Goal: Use online tool/utility: Utilize a website feature to perform a specific function

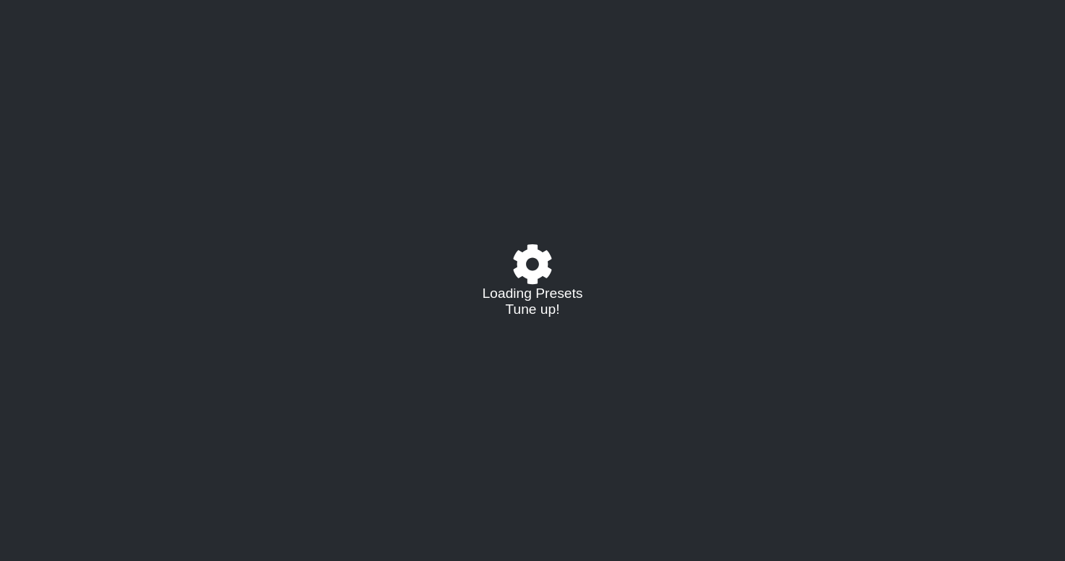
select select "/023177548424"
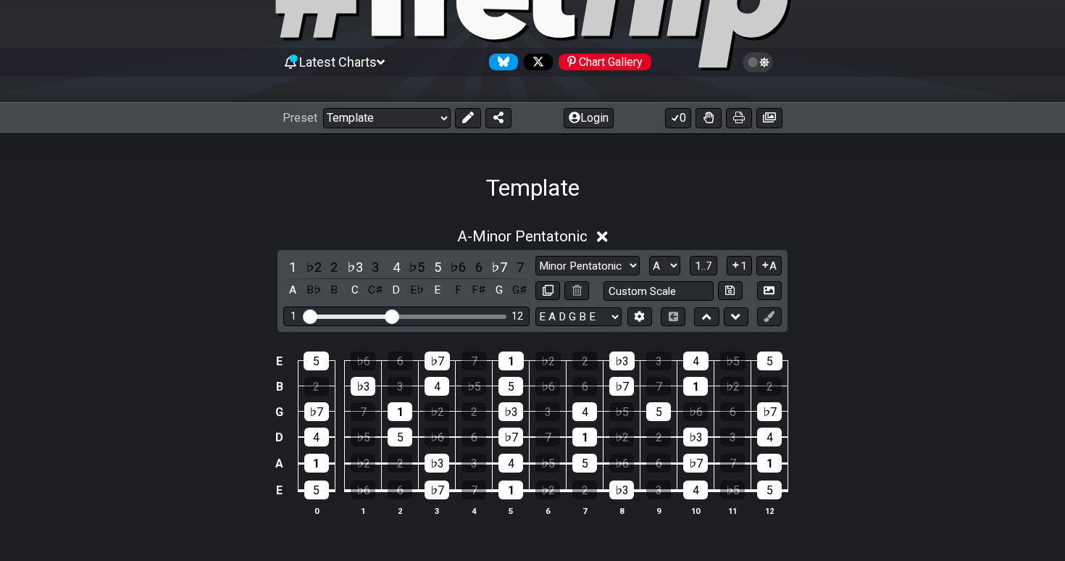
scroll to position [117, 0]
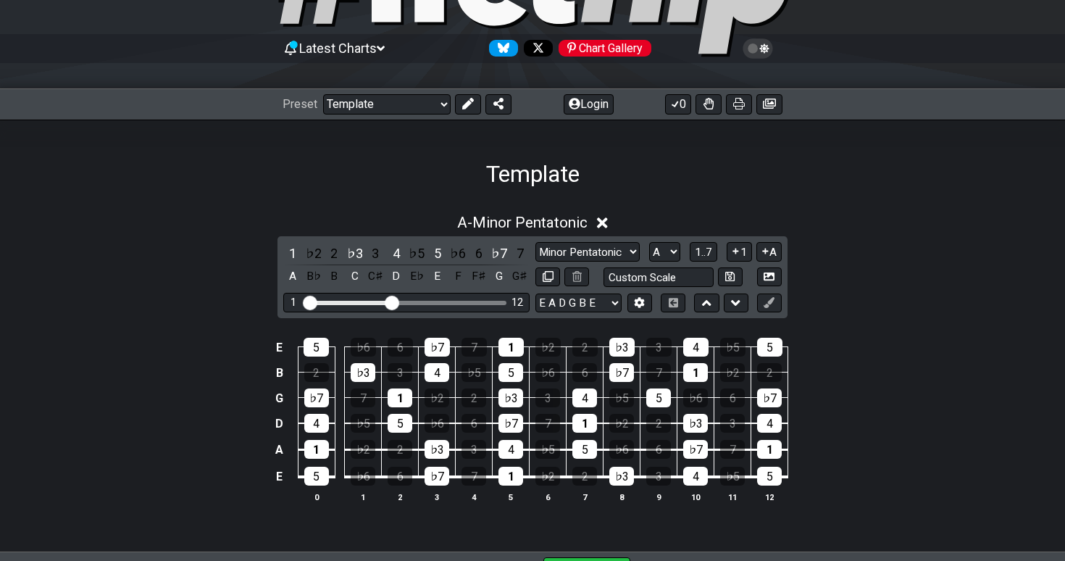
click at [769, 48] on icon at bounding box center [757, 48] width 30 height 20
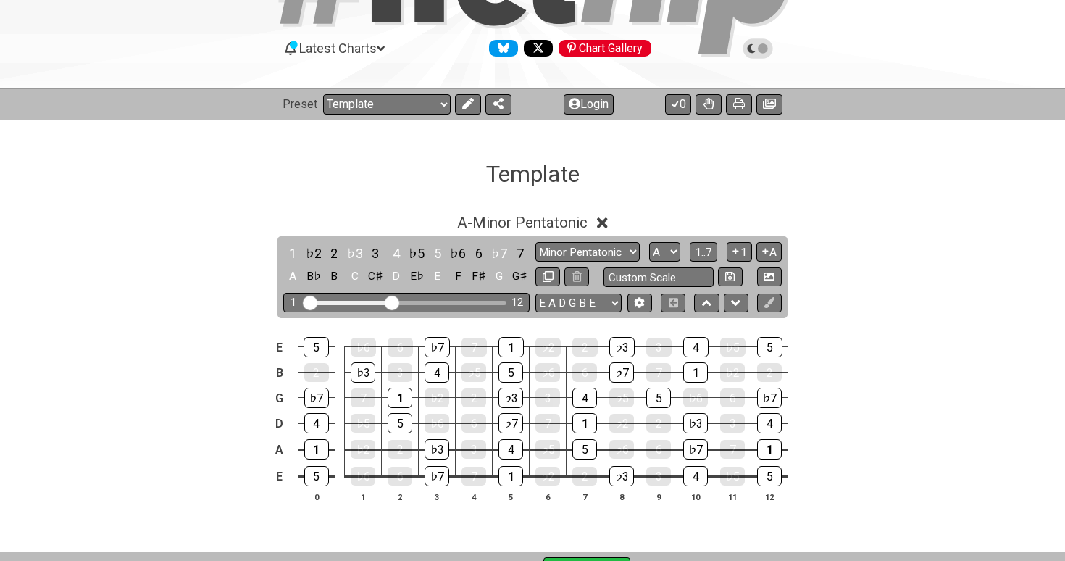
click at [765, 51] on icon at bounding box center [763, 48] width 10 height 10
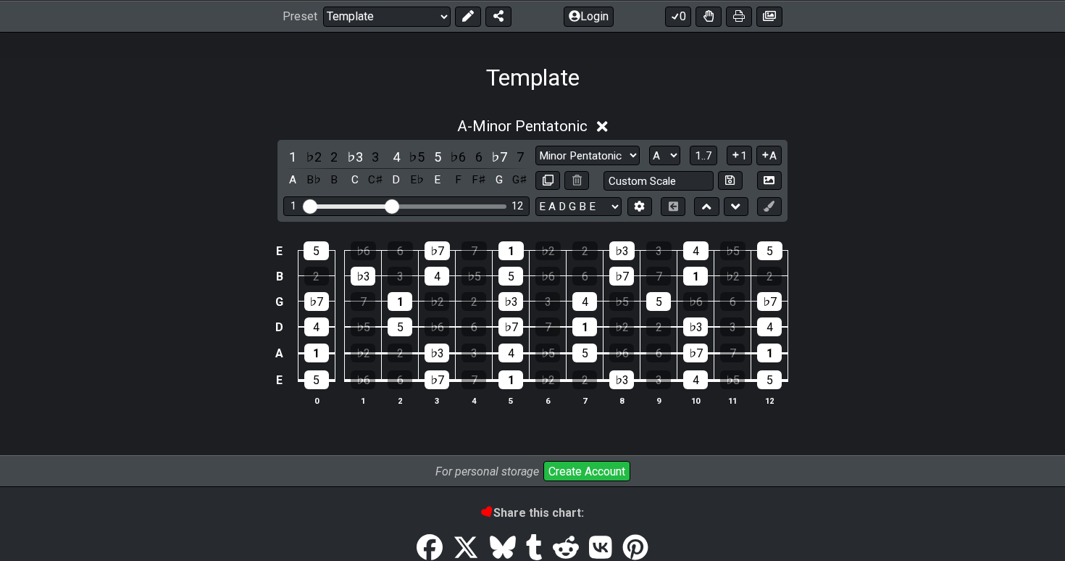
scroll to position [207, 0]
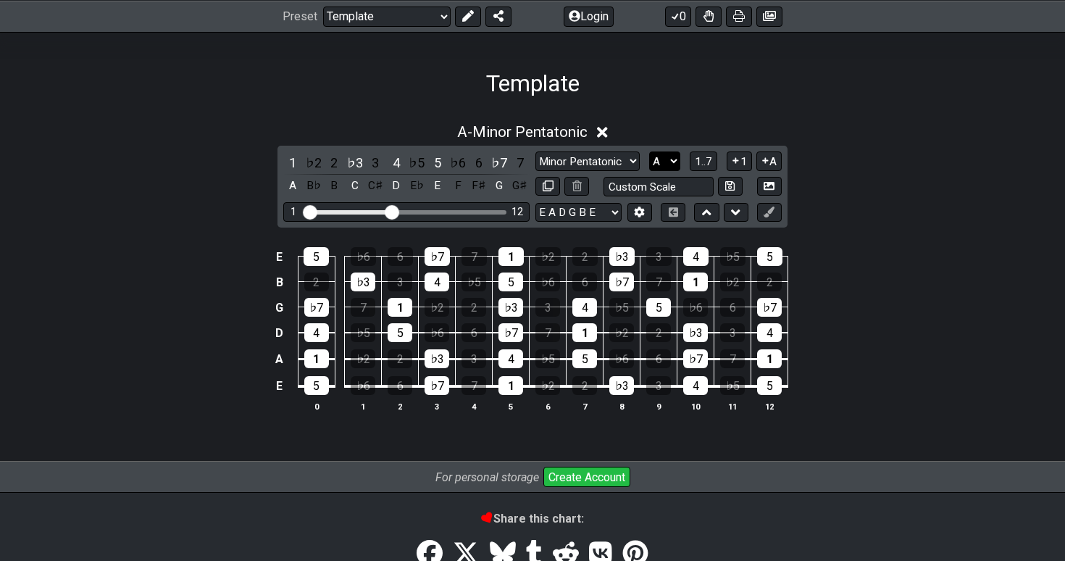
click at [669, 160] on select "A♭ A A♯ B♭ B C C♯ D♭ D D♯ E♭ E F F♯ G♭ G G♯" at bounding box center [664, 161] width 31 height 20
select select "C"
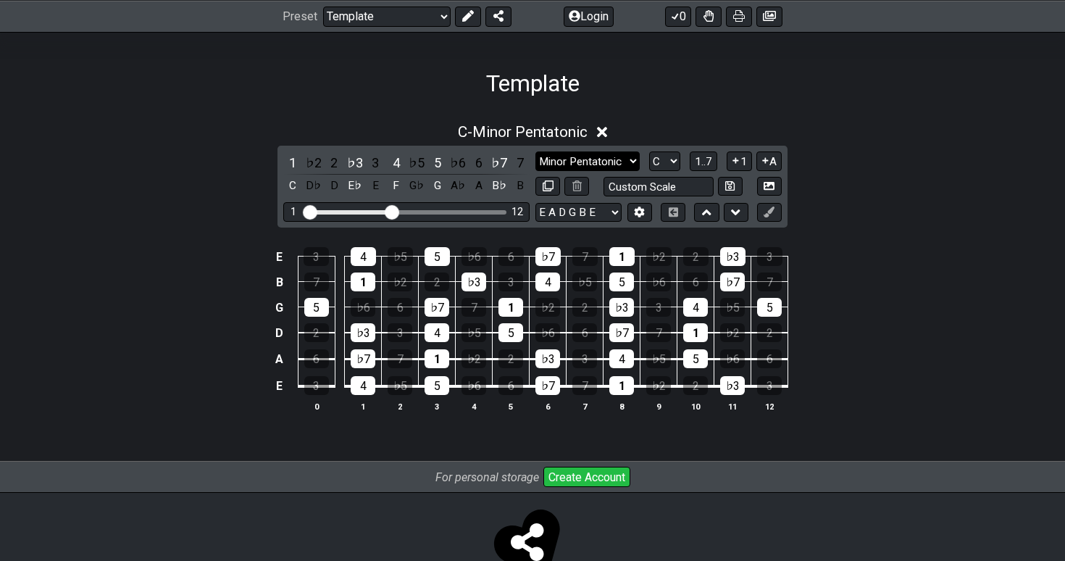
click at [629, 156] on select "Minor Pentatonic Major 3rds Minor Pentatonic Major Pentatonic Minor Blues Major…" at bounding box center [587, 161] width 104 height 20
select select "Major 3rds"
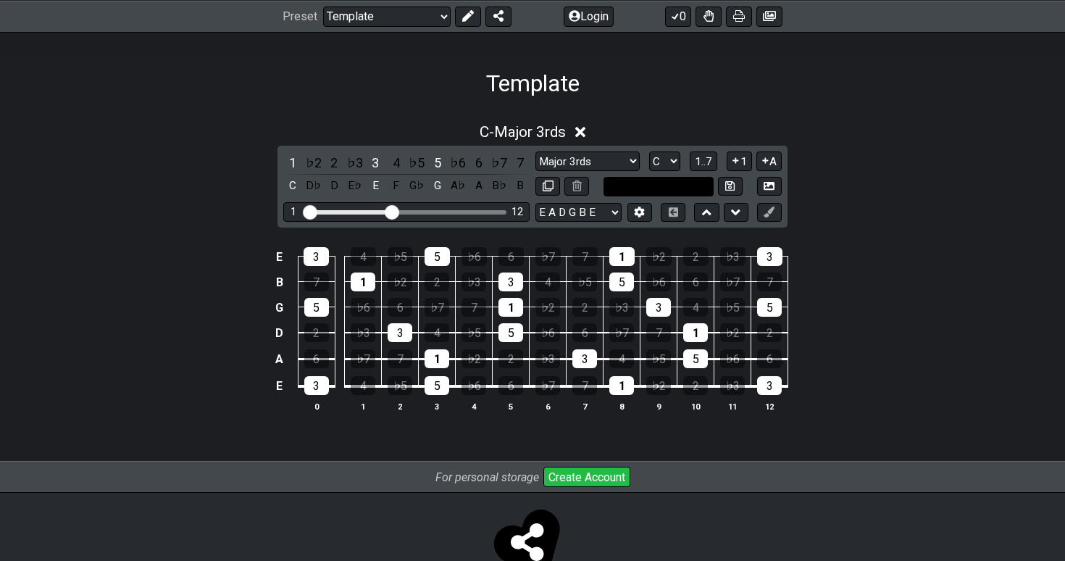
click at [694, 188] on input "text" at bounding box center [658, 187] width 110 height 20
type input "Custom Scale"
click at [889, 212] on div "C - Major 3rds 1 ♭2 2 ♭3 3 4 ♭5 5 ♭6 6 ♭7 7 C D♭ D E♭ E F G♭ G A♭ A B♭ B Minor …" at bounding box center [532, 273] width 1065 height 318
click at [708, 159] on span "1..7" at bounding box center [703, 161] width 17 height 13
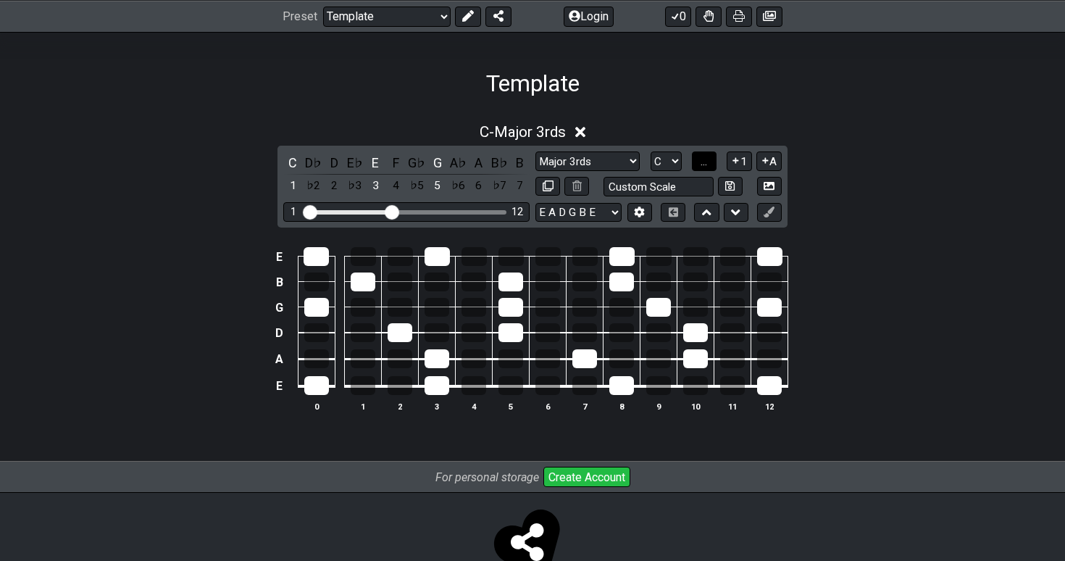
click at [708, 159] on button "..." at bounding box center [704, 161] width 25 height 20
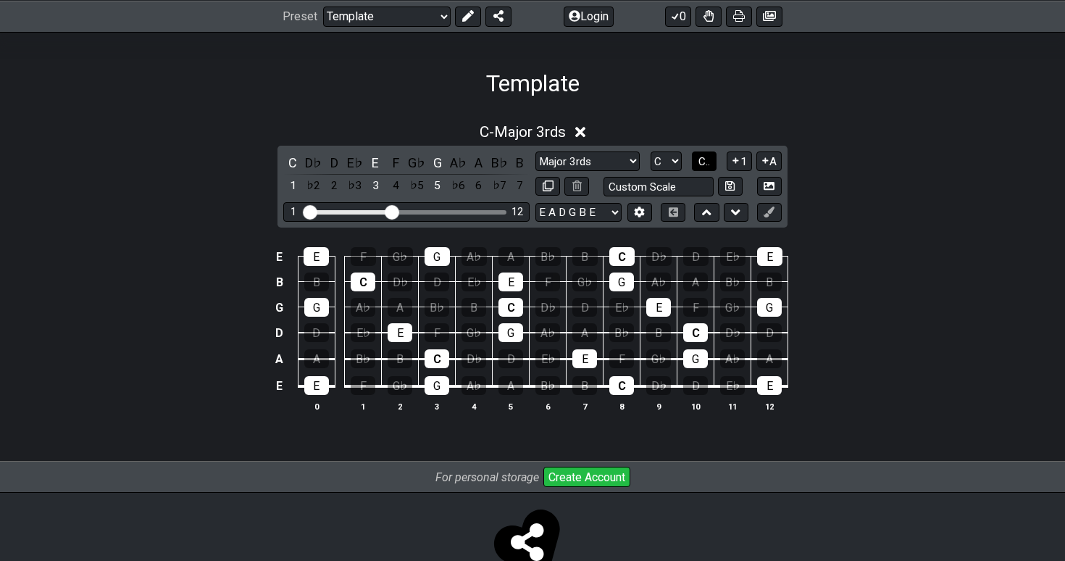
click at [701, 162] on span "C.." at bounding box center [704, 161] width 12 height 13
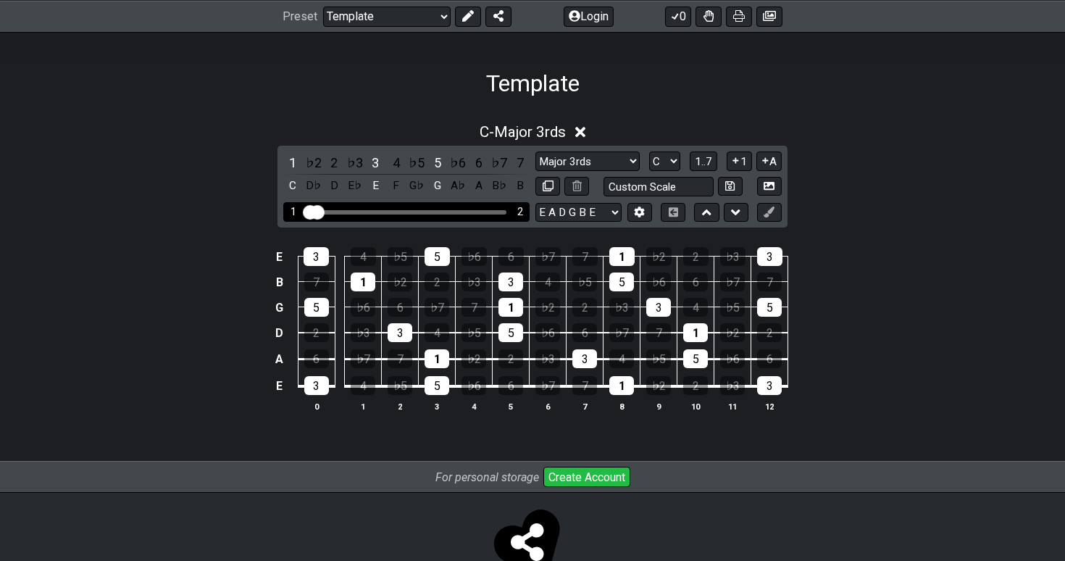
drag, startPoint x: 391, startPoint y: 212, endPoint x: 310, endPoint y: 214, distance: 81.1
click at [310, 215] on div "1 2" at bounding box center [406, 212] width 246 height 20
drag, startPoint x: 322, startPoint y: 212, endPoint x: 355, endPoint y: 210, distance: 33.4
click at [355, 211] on input "Visible fret range" at bounding box center [406, 211] width 206 height 0
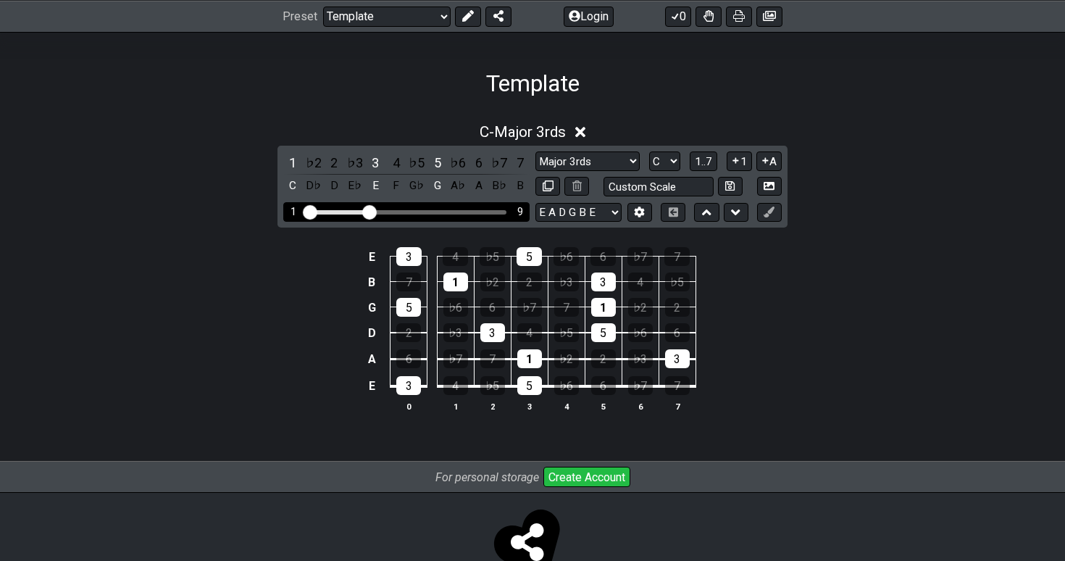
drag, startPoint x: 356, startPoint y: 207, endPoint x: 369, endPoint y: 207, distance: 13.0
click at [369, 211] on input "Visible fret range" at bounding box center [406, 211] width 206 height 0
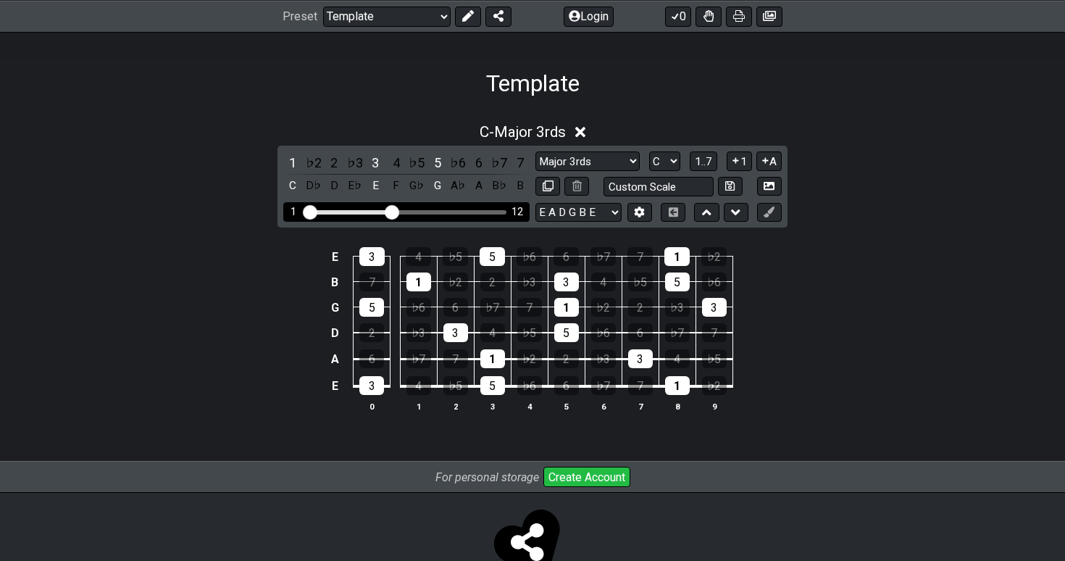
drag, startPoint x: 369, startPoint y: 208, endPoint x: 388, endPoint y: 210, distance: 19.7
click at [388, 211] on input "Visible fret range" at bounding box center [406, 211] width 206 height 0
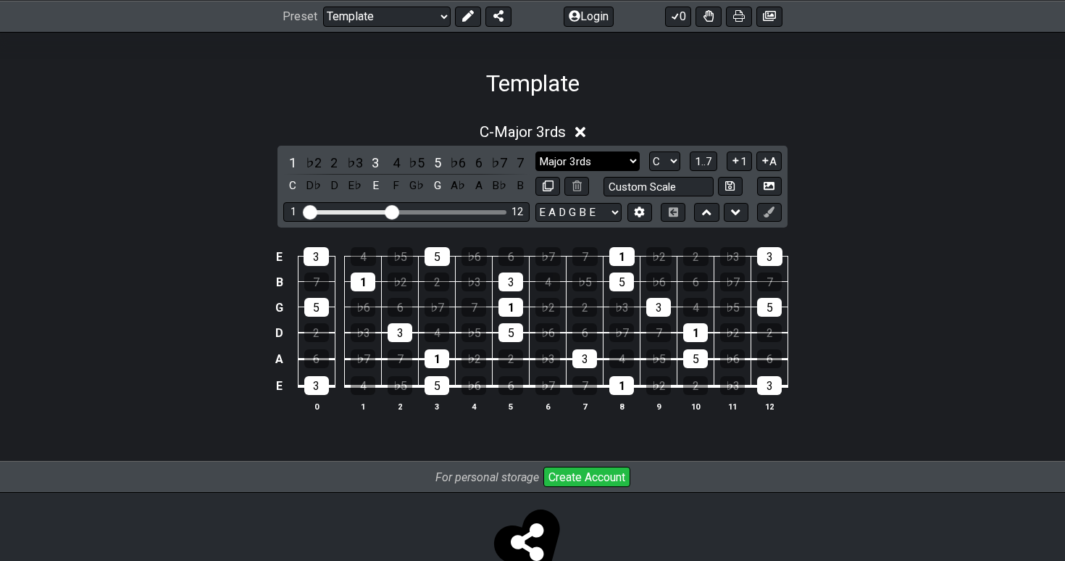
click at [621, 157] on select "Minor Pentatonic Major 3rds Minor Pentatonic Major Pentatonic Minor Blues Major…" at bounding box center [587, 161] width 104 height 20
click at [598, 166] on select "Minor Pentatonic Major 3rds Minor Pentatonic Major Pentatonic Minor Blues Major…" at bounding box center [587, 161] width 104 height 20
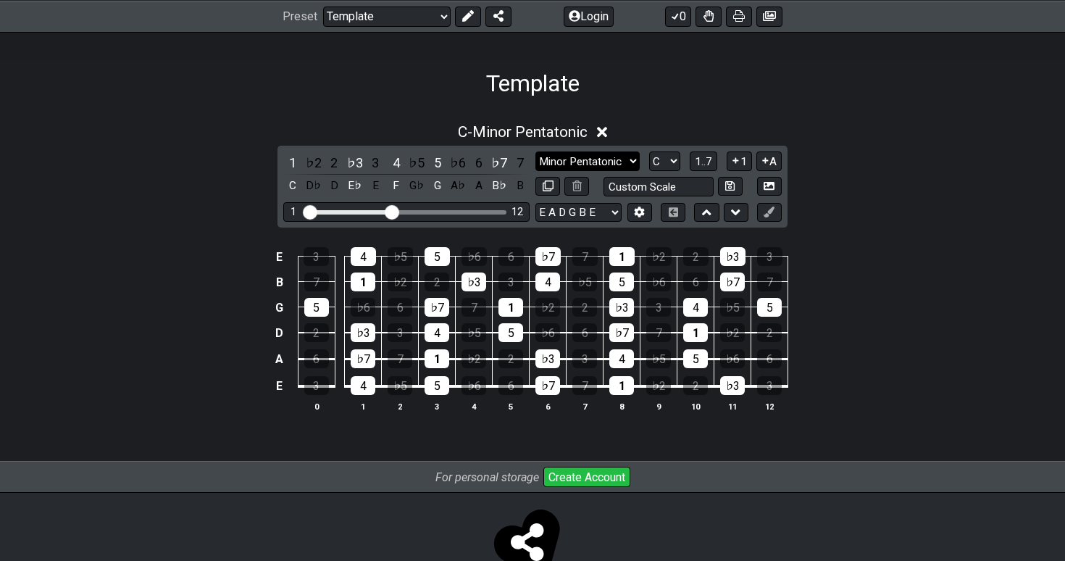
click at [624, 166] on select "Minor Pentatonic Major 3rds Minor Pentatonic Major Pentatonic Minor Blues Major…" at bounding box center [587, 161] width 104 height 20
select select "Major Pentatonic"
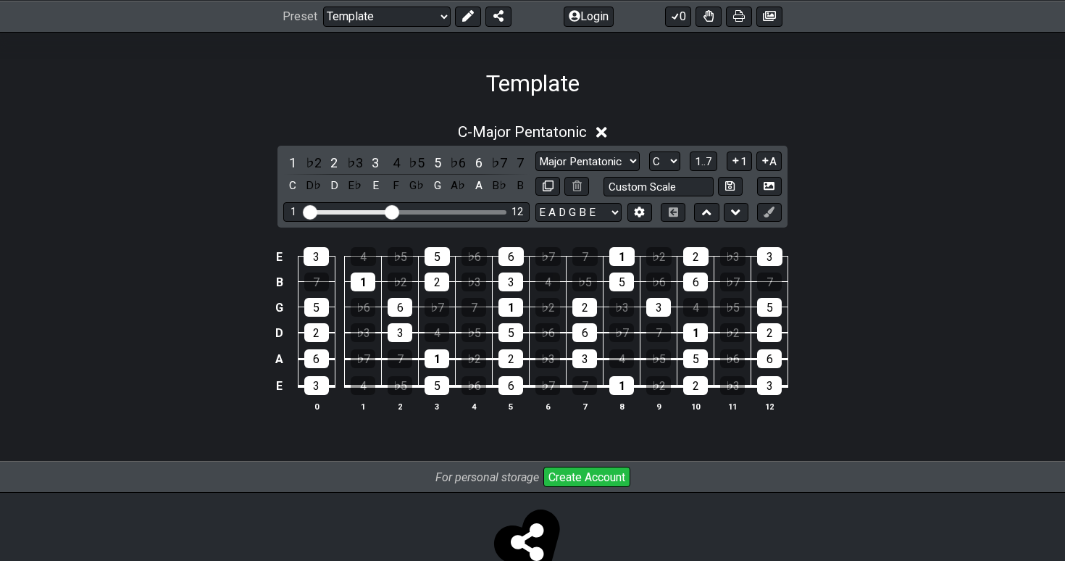
click at [639, 222] on div "1 ♭2 2 ♭3 3 4 ♭5 5 ♭6 6 ♭7 7 C D♭ D E♭ E F G♭ G A♭ A B♭ B Minor Pentatonic Majo…" at bounding box center [532, 187] width 510 height 82
click at [639, 219] on button at bounding box center [639, 213] width 25 height 20
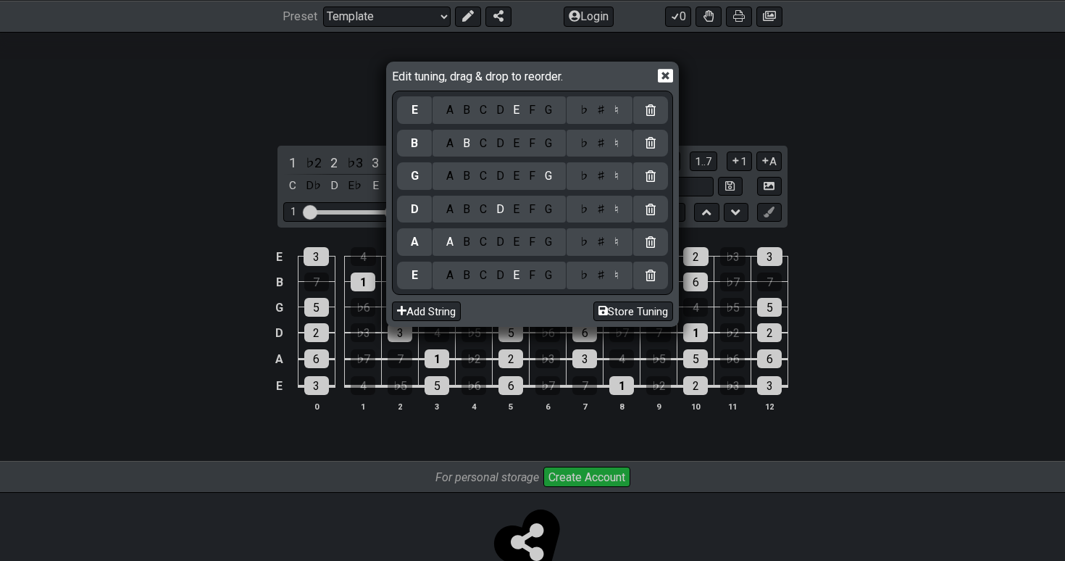
click at [670, 72] on icon at bounding box center [665, 75] width 15 height 15
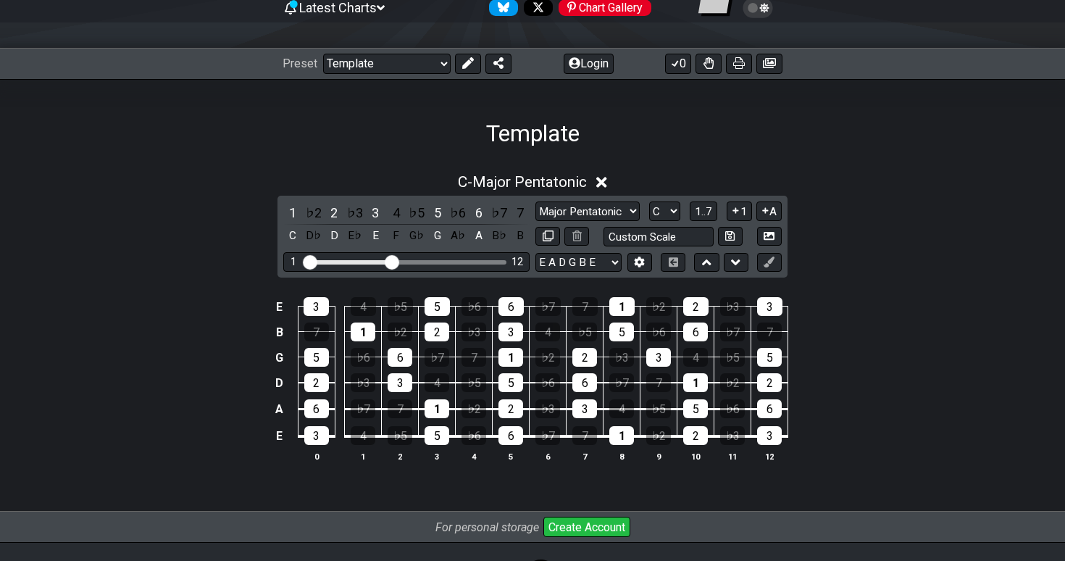
scroll to position [159, 0]
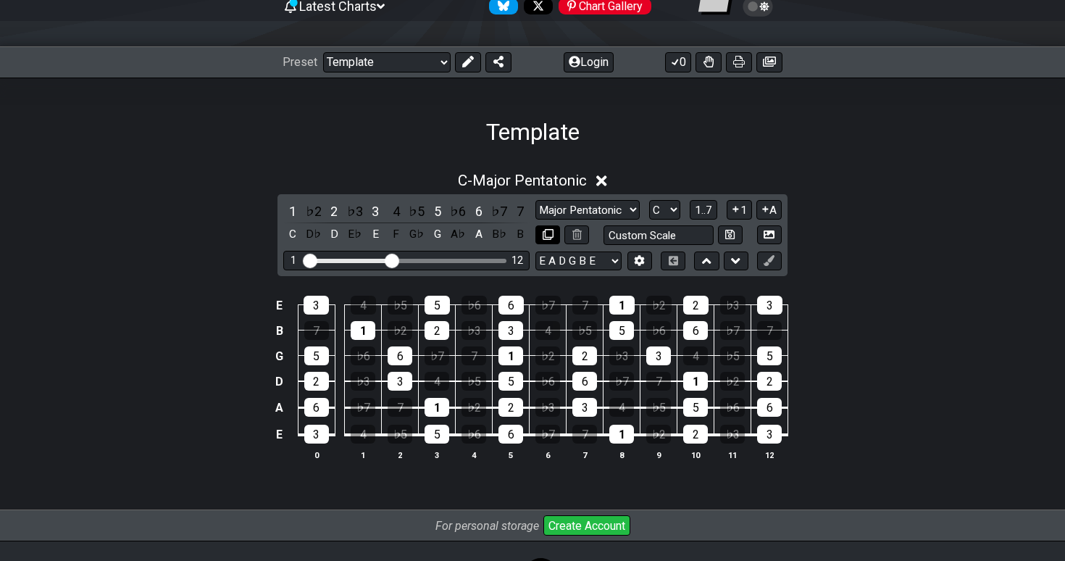
click at [559, 230] on button at bounding box center [547, 235] width 25 height 20
select select "Major Pentatonic"
select select "C"
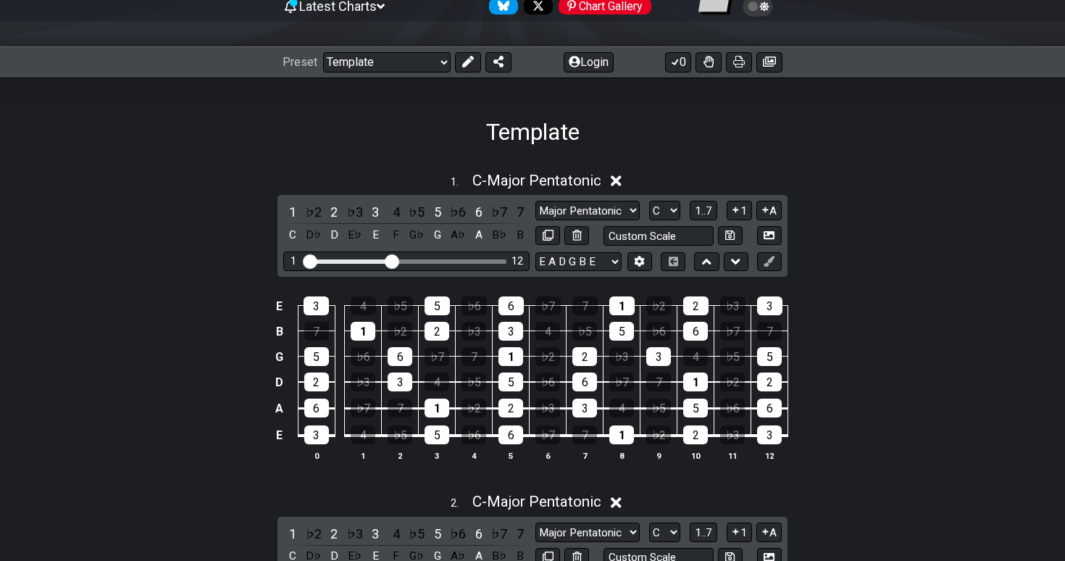
click at [619, 501] on icon at bounding box center [616, 502] width 11 height 11
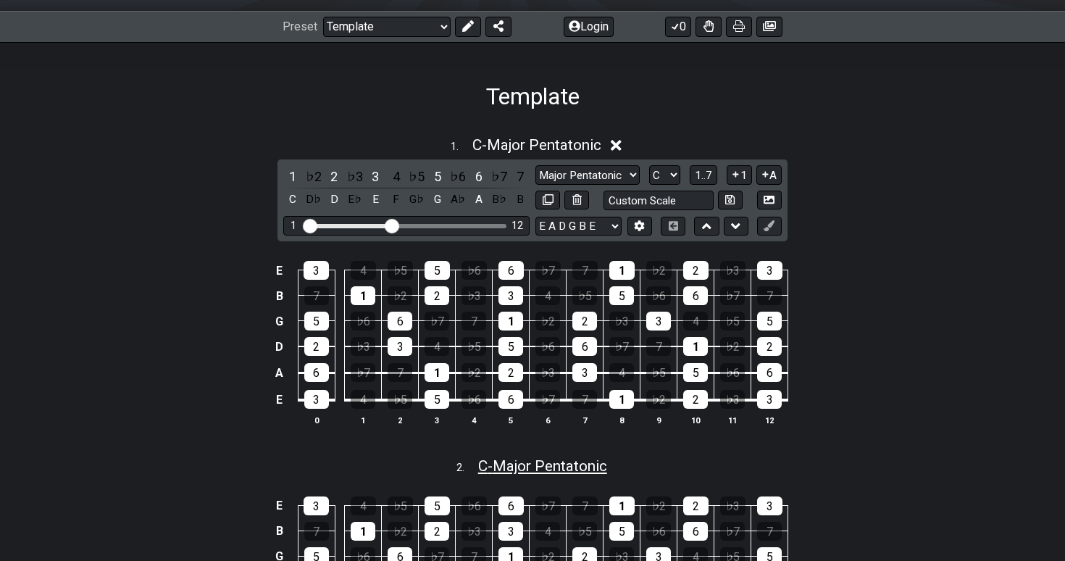
scroll to position [190, 0]
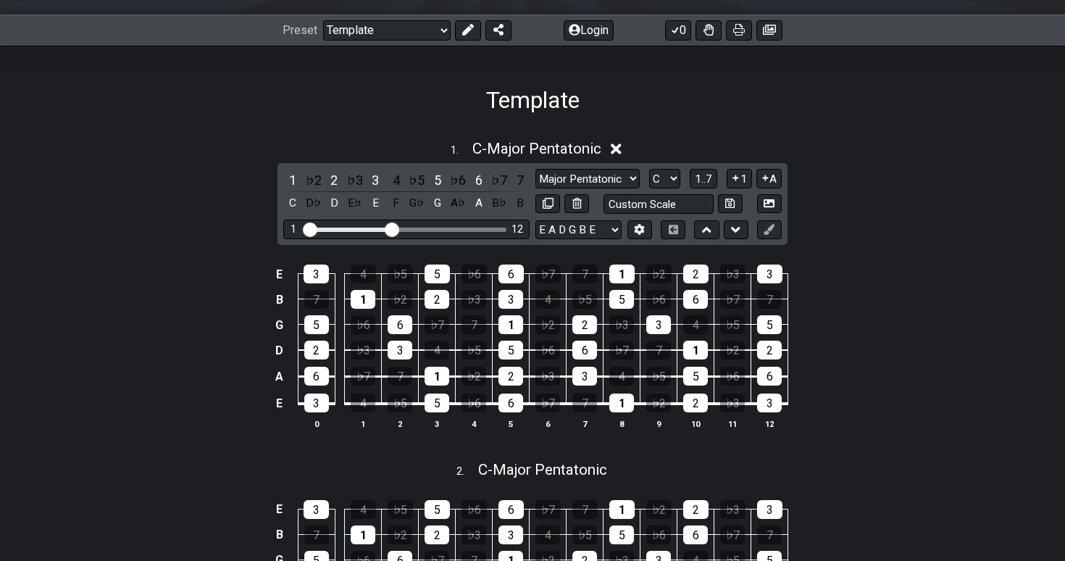
click at [615, 149] on icon at bounding box center [616, 148] width 11 height 15
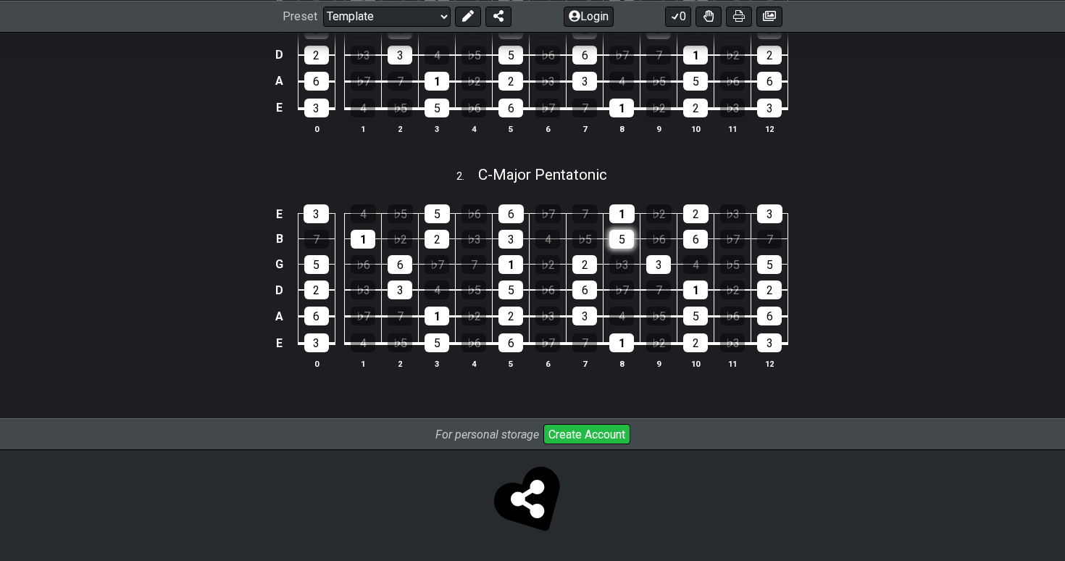
scroll to position [167, 0]
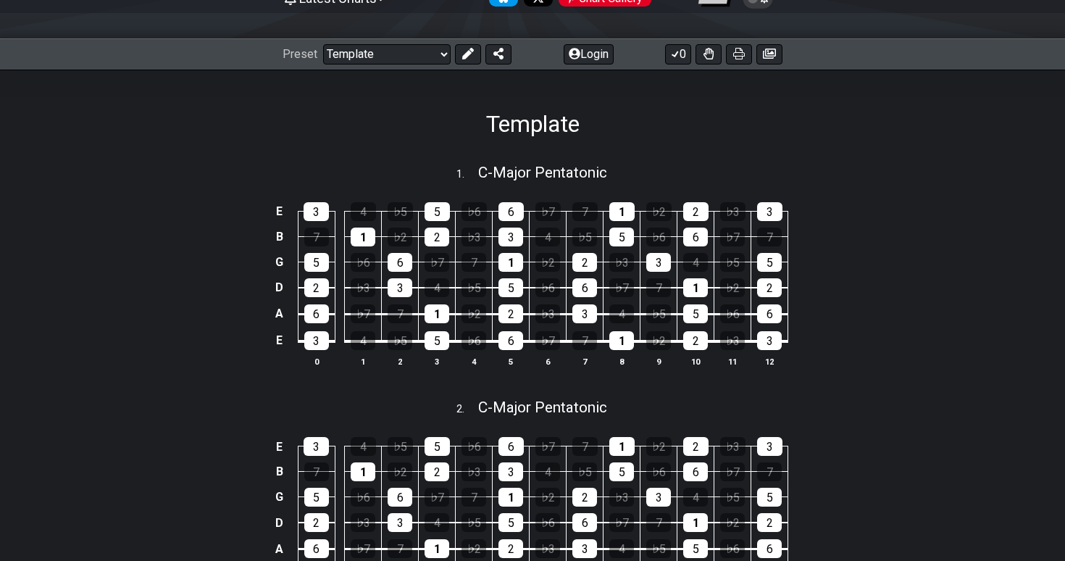
click at [560, 158] on div "C - Major Pentatonic" at bounding box center [542, 167] width 129 height 25
select select "Major Pentatonic"
select select "C"
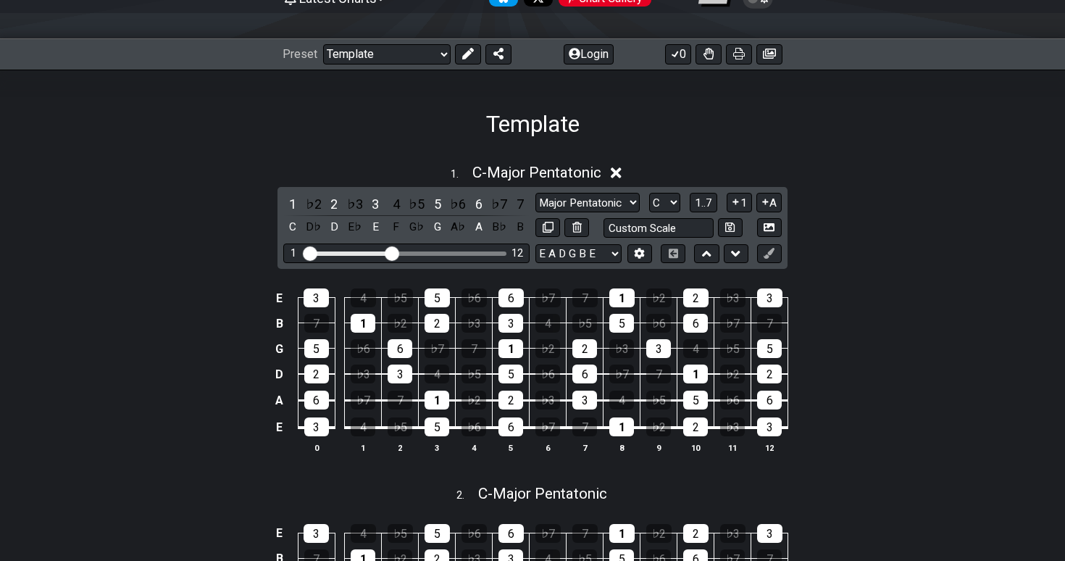
click at [620, 170] on icon at bounding box center [616, 172] width 11 height 11
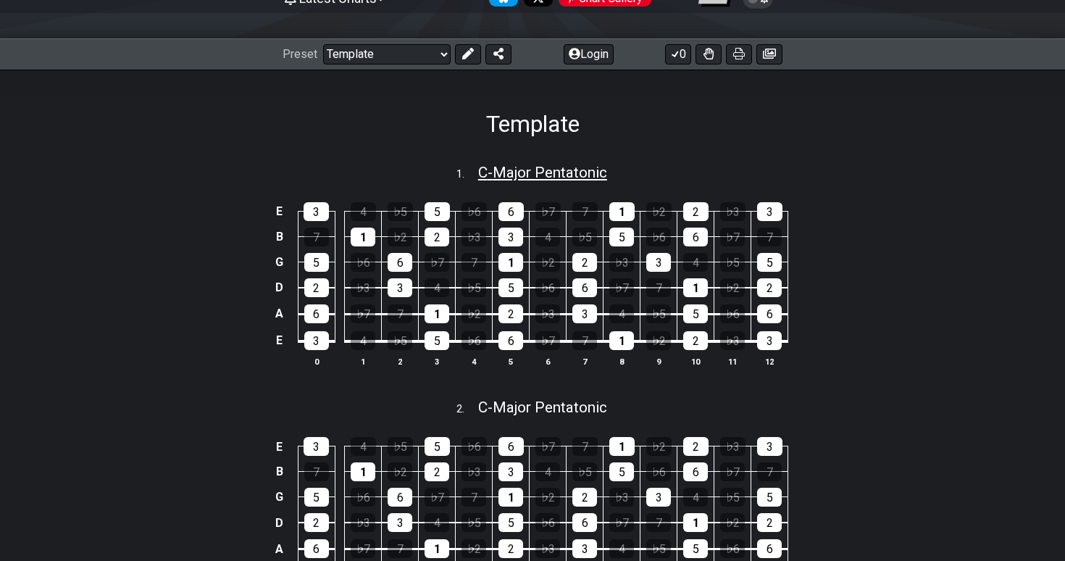
click at [592, 172] on span "C - Major Pentatonic" at bounding box center [542, 172] width 129 height 17
select select "Major Pentatonic"
select select "C"
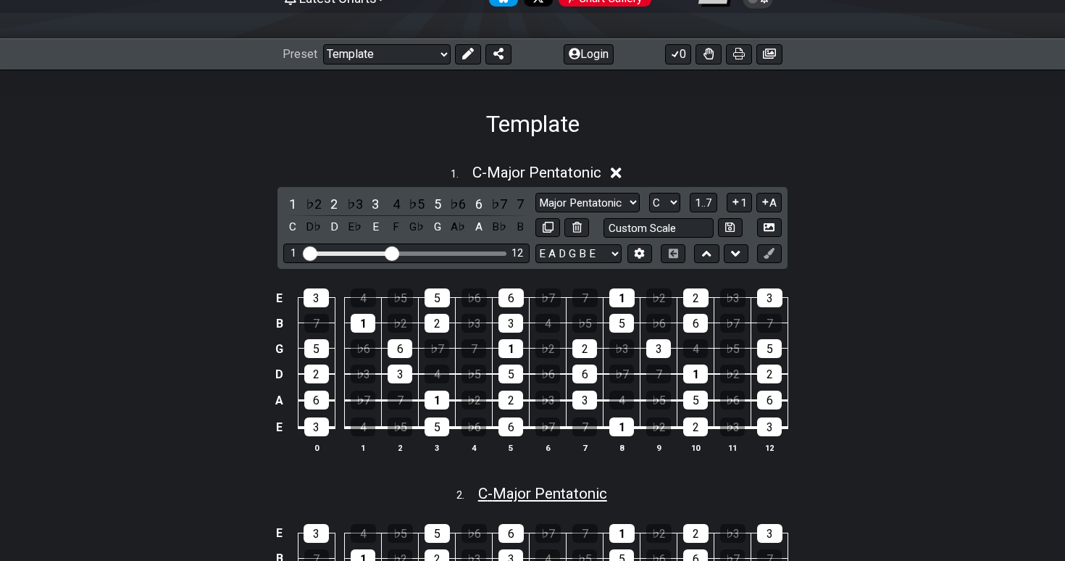
click at [598, 493] on span "C - Major Pentatonic" at bounding box center [542, 493] width 129 height 17
select select "Major Pentatonic"
select select "C"
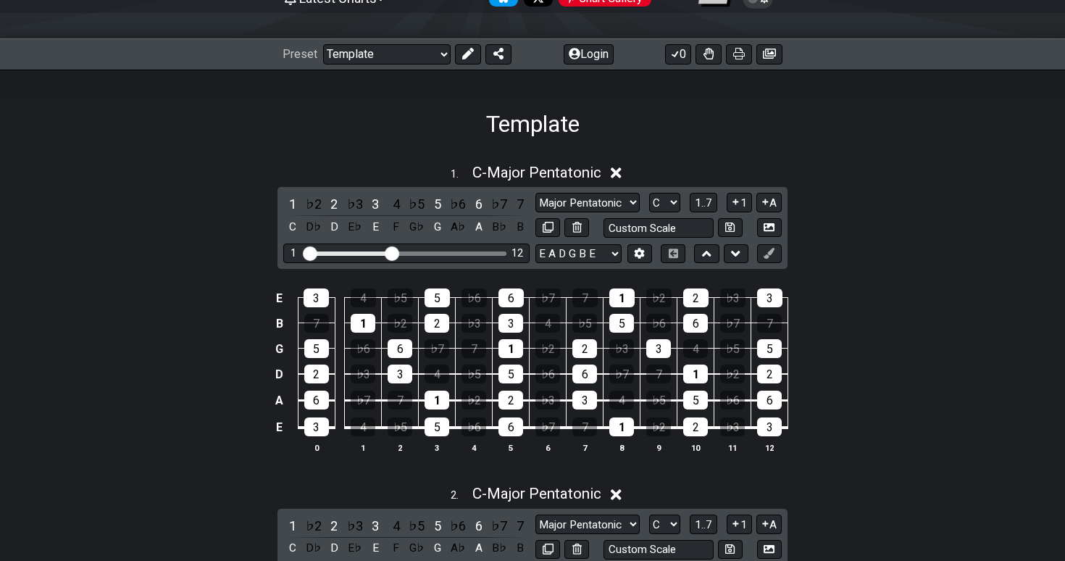
click at [618, 494] on icon at bounding box center [616, 494] width 11 height 11
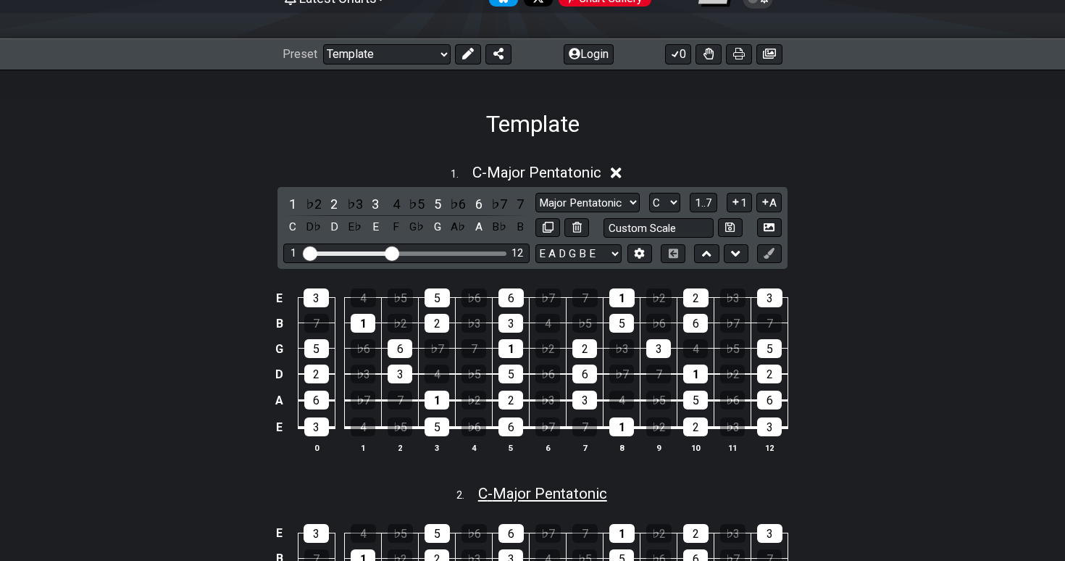
click at [605, 498] on span "C - Major Pentatonic" at bounding box center [542, 493] width 129 height 17
select select "Major Pentatonic"
select select "C"
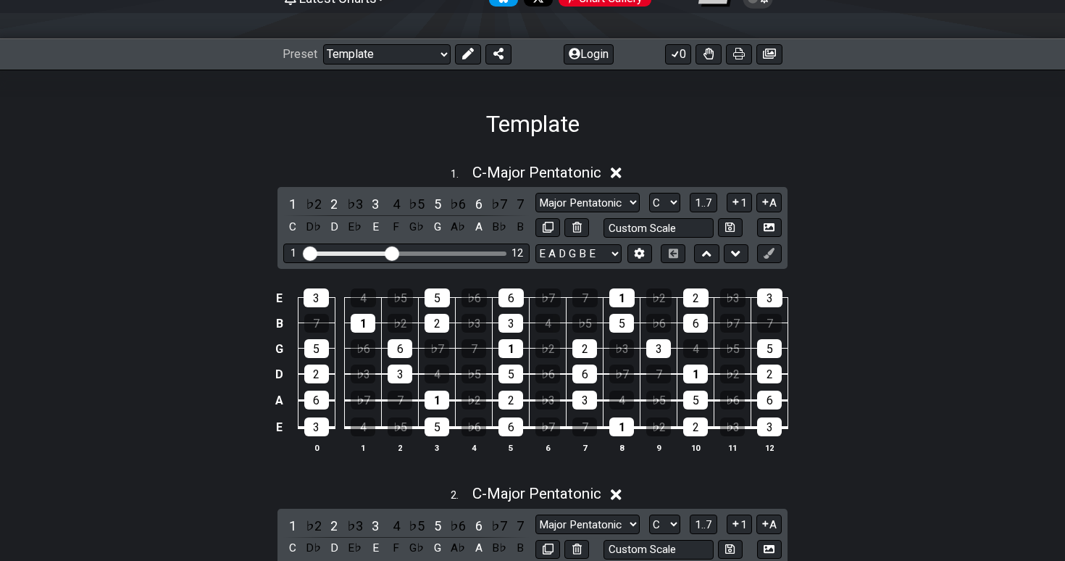
click at [621, 497] on icon at bounding box center [616, 494] width 11 height 11
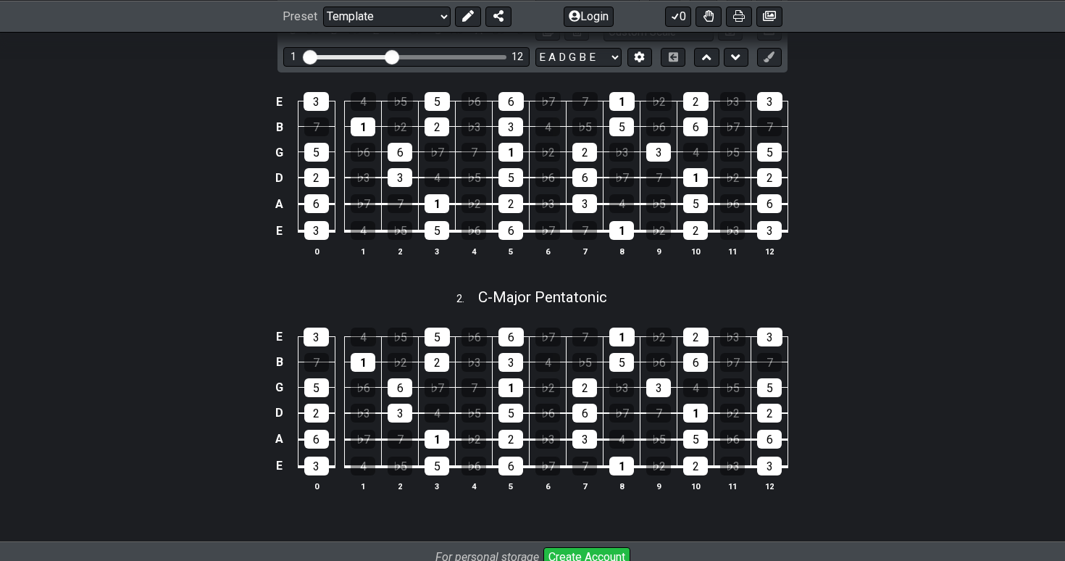
scroll to position [384, 0]
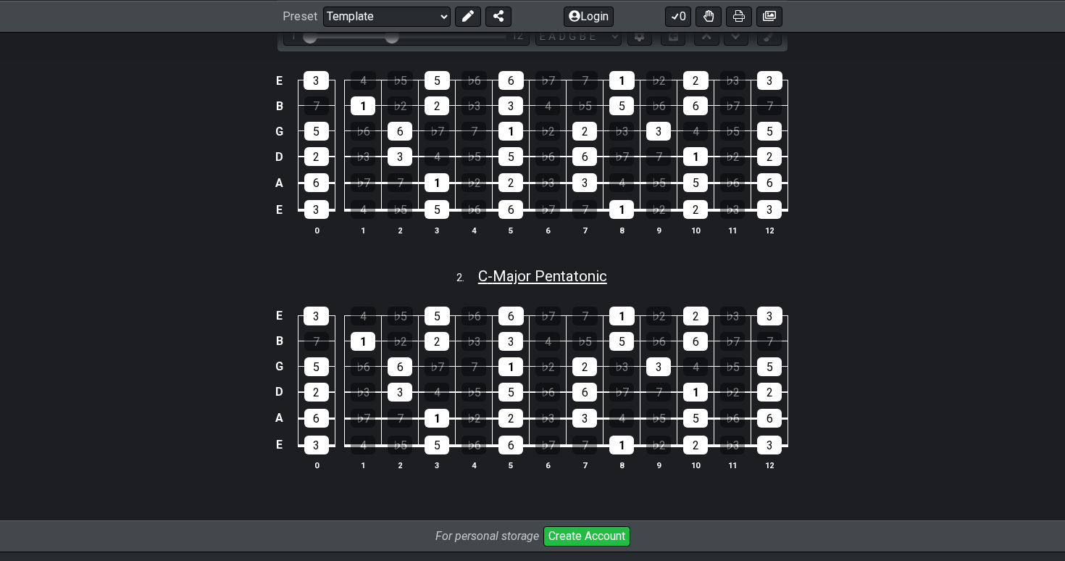
click at [570, 280] on span "C - Major Pentatonic" at bounding box center [542, 275] width 129 height 17
select select "Major Pentatonic"
select select "C"
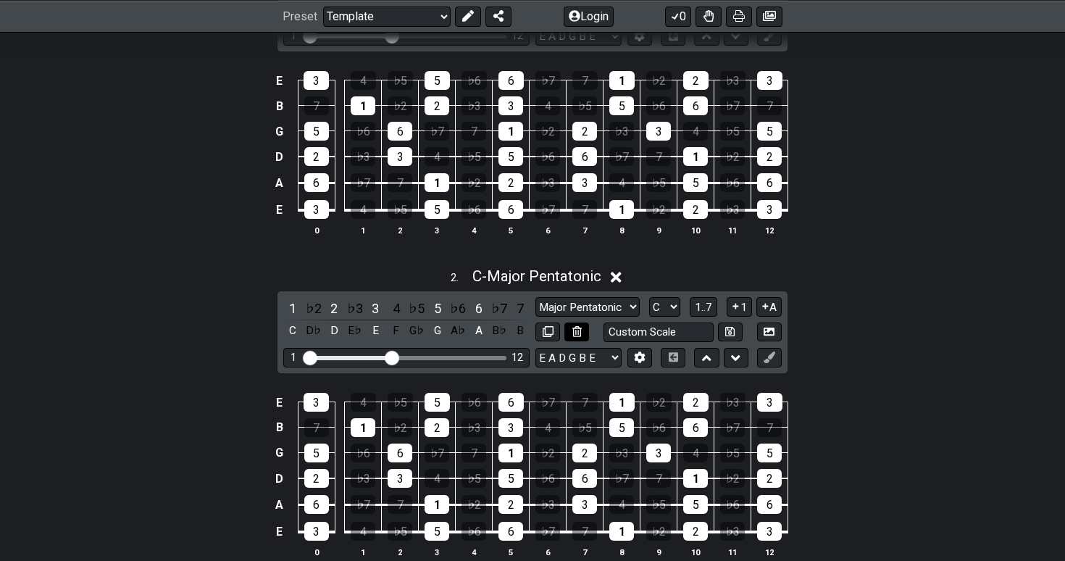
click at [577, 332] on icon at bounding box center [576, 331] width 9 height 11
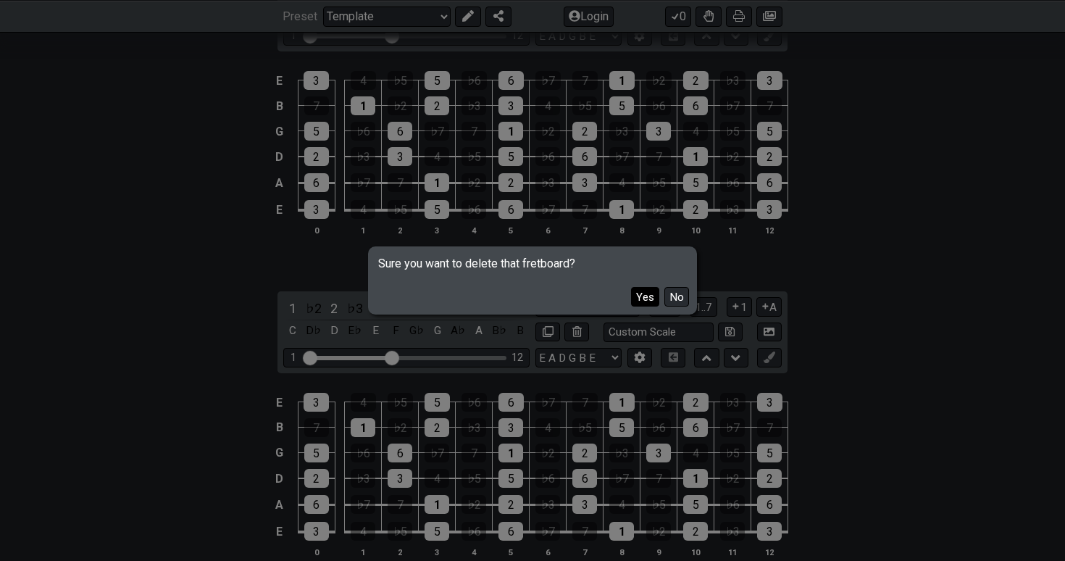
click at [648, 298] on button "Yes" at bounding box center [645, 297] width 28 height 20
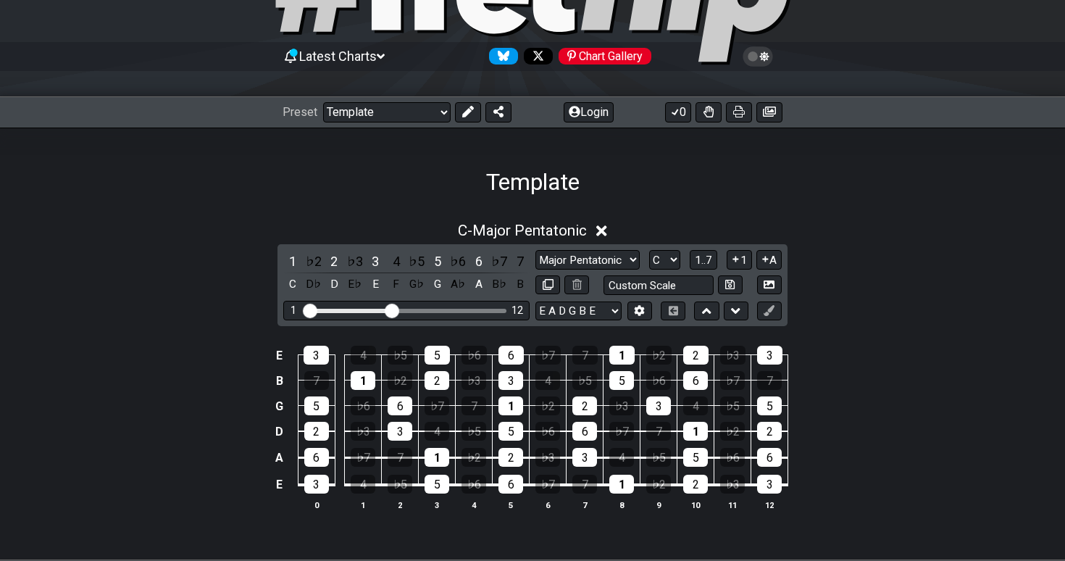
scroll to position [104, 0]
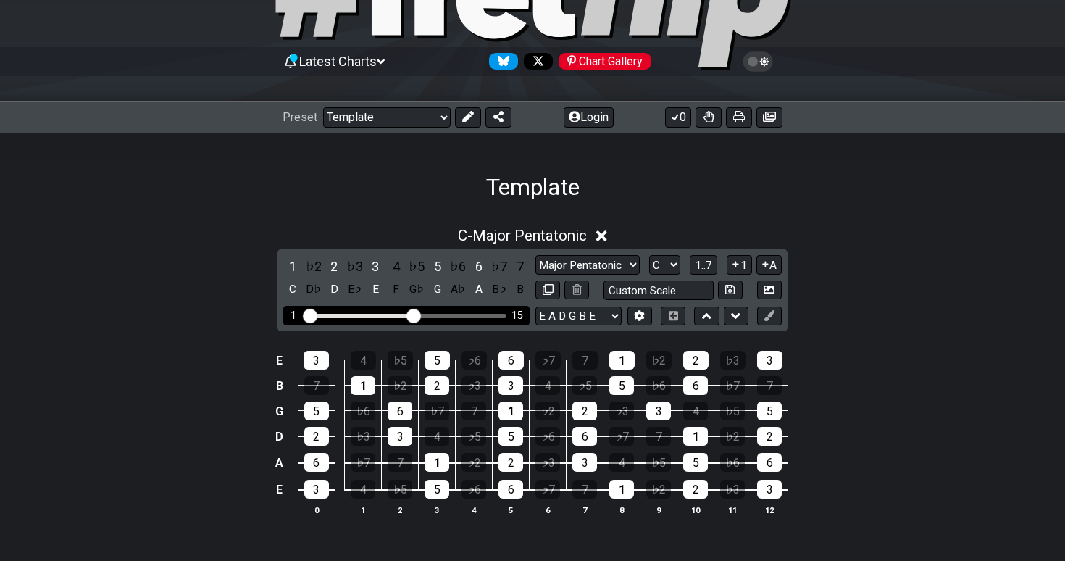
drag, startPoint x: 388, startPoint y: 309, endPoint x: 409, endPoint y: 314, distance: 21.4
click at [410, 314] on input "Visible fret range" at bounding box center [406, 314] width 206 height 0
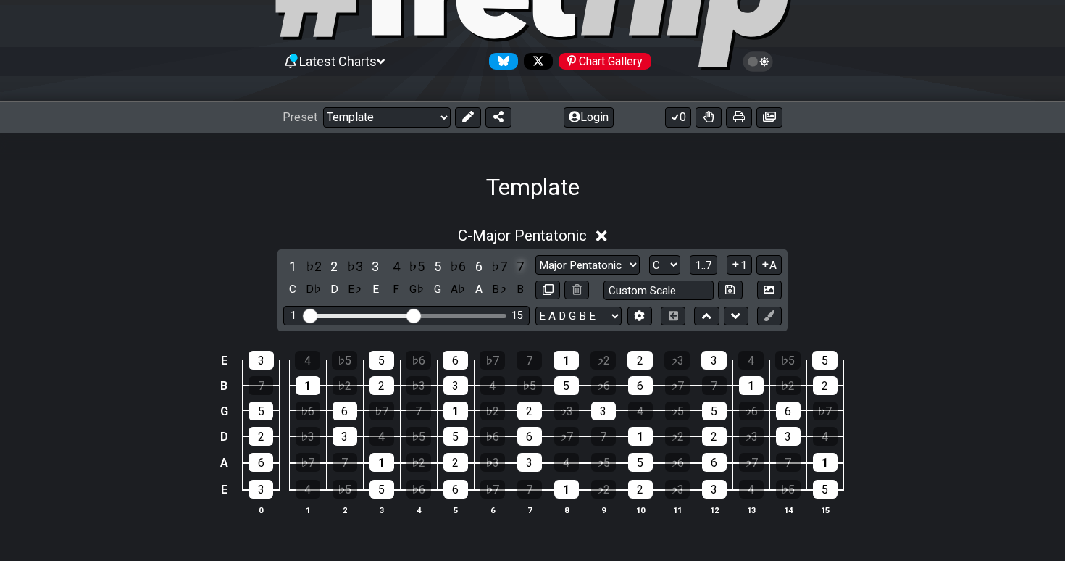
click at [516, 265] on div "7" at bounding box center [520, 266] width 19 height 20
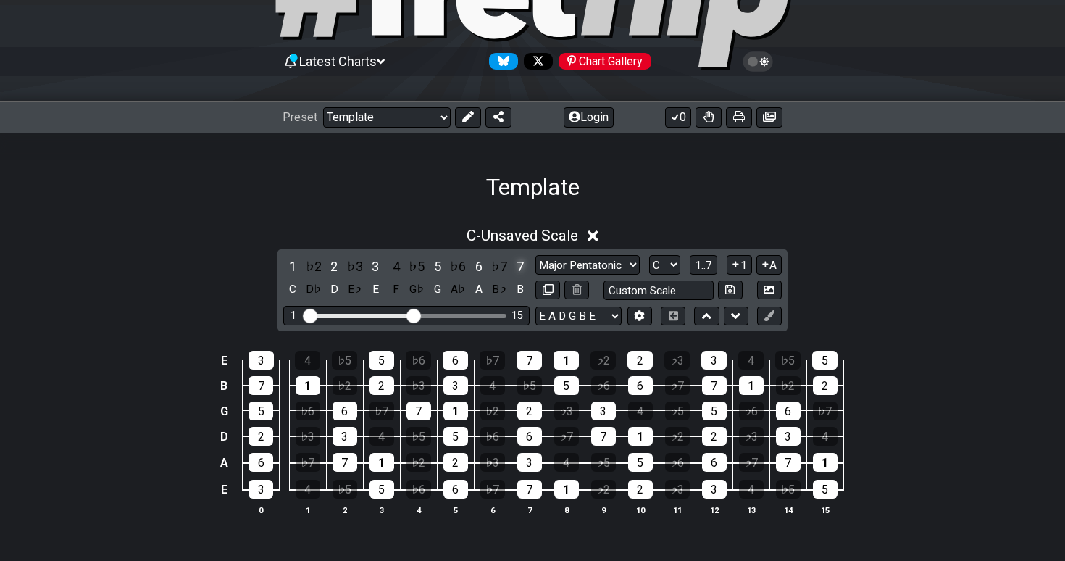
click at [516, 265] on div "7" at bounding box center [520, 266] width 19 height 20
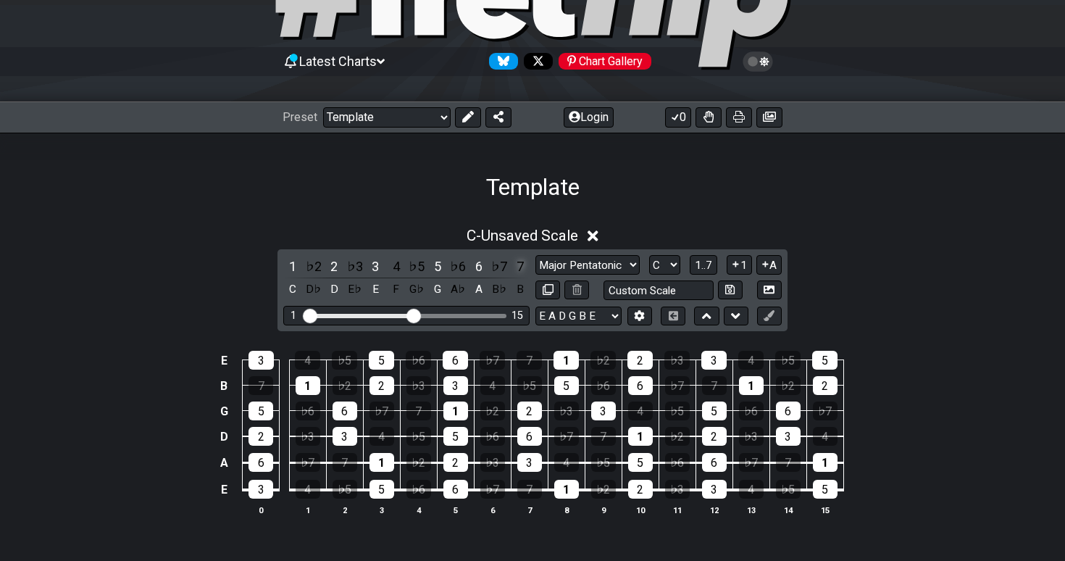
click at [516, 265] on div "7" at bounding box center [520, 266] width 19 height 20
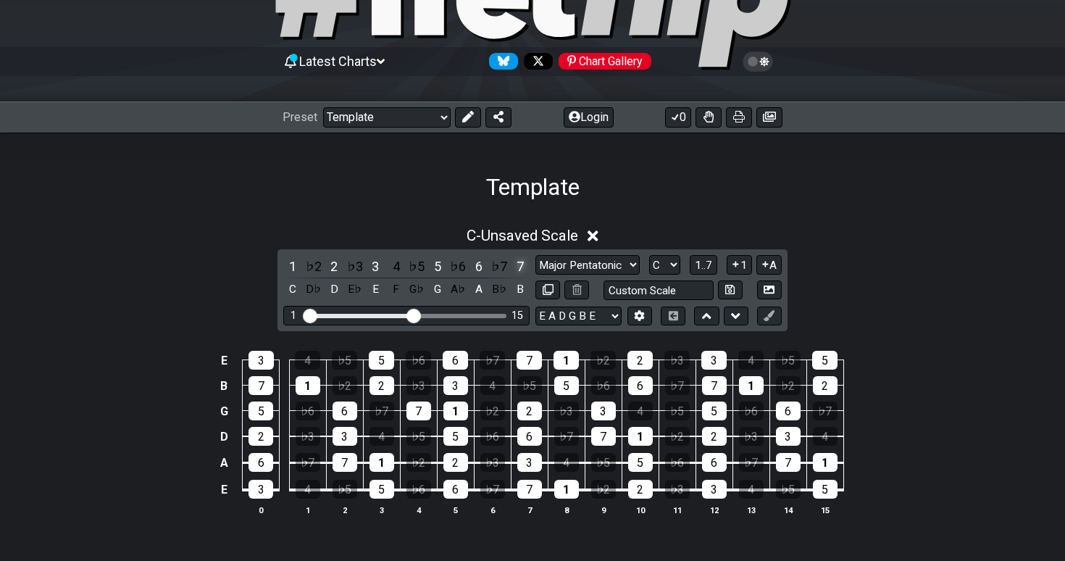
click at [516, 265] on div "7" at bounding box center [520, 266] width 19 height 20
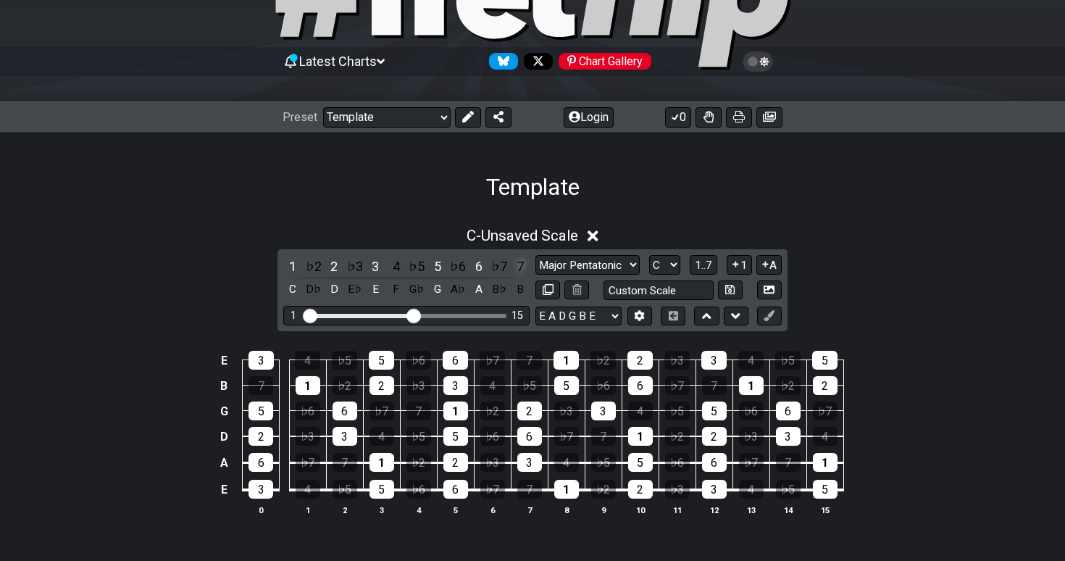
click at [516, 265] on div "7" at bounding box center [520, 266] width 19 height 20
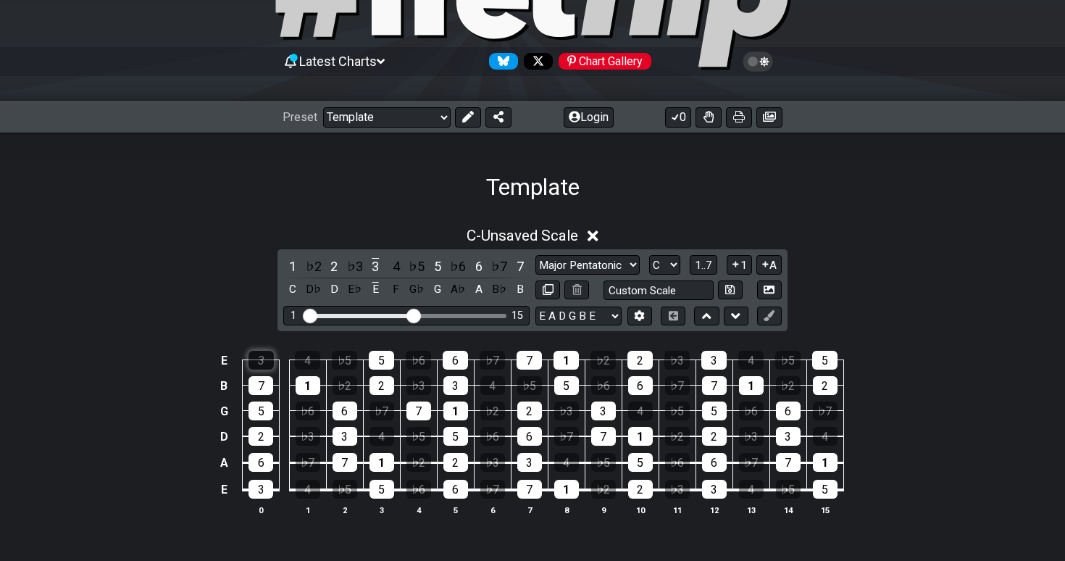
click at [267, 360] on div "3" at bounding box center [260, 360] width 25 height 19
click at [267, 359] on div "3" at bounding box center [260, 360] width 25 height 19
